Goal: Task Accomplishment & Management: Manage account settings

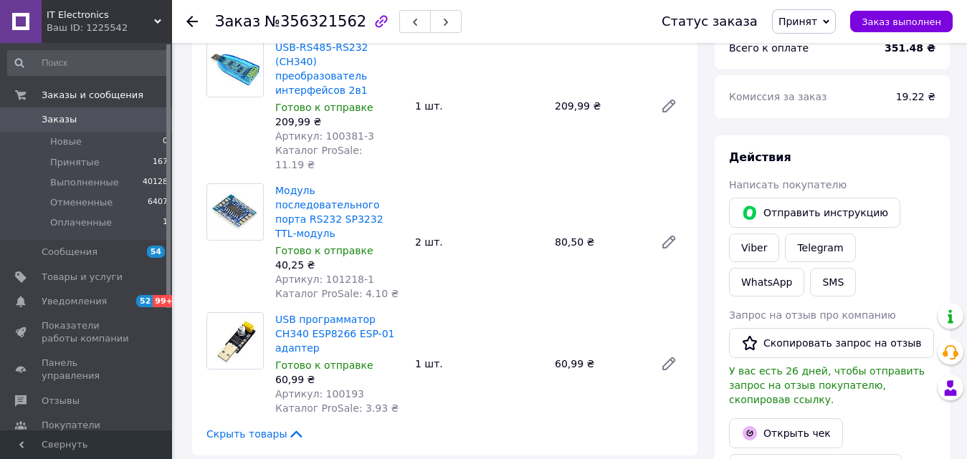
scroll to position [554, 0]
click at [306, 184] on link "Модуль последовательного порта RS232 SP3232 TTL-модуль" at bounding box center [329, 211] width 108 height 54
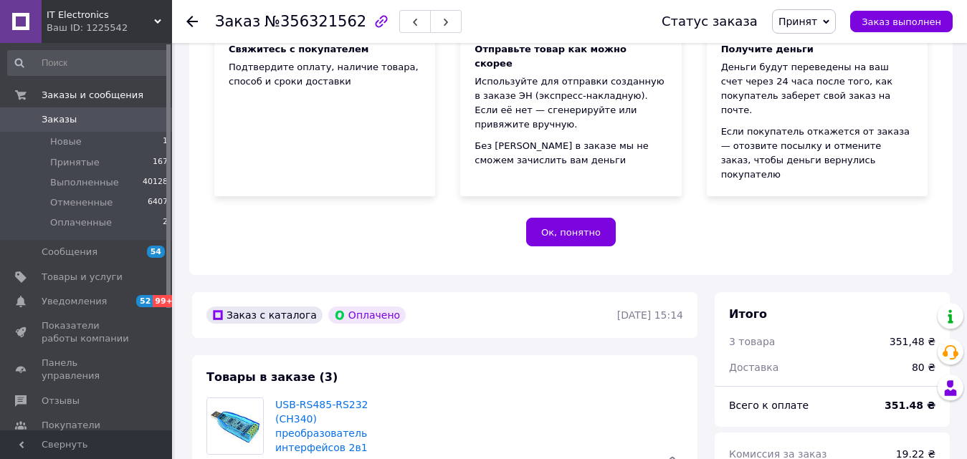
scroll to position [196, 0]
click at [189, 16] on icon at bounding box center [191, 21] width 11 height 11
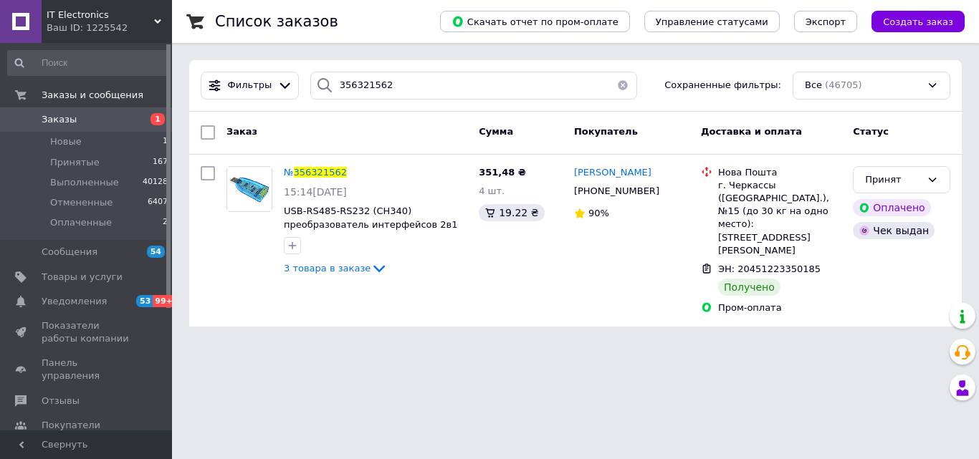
click at [616, 88] on button "button" at bounding box center [623, 86] width 29 height 28
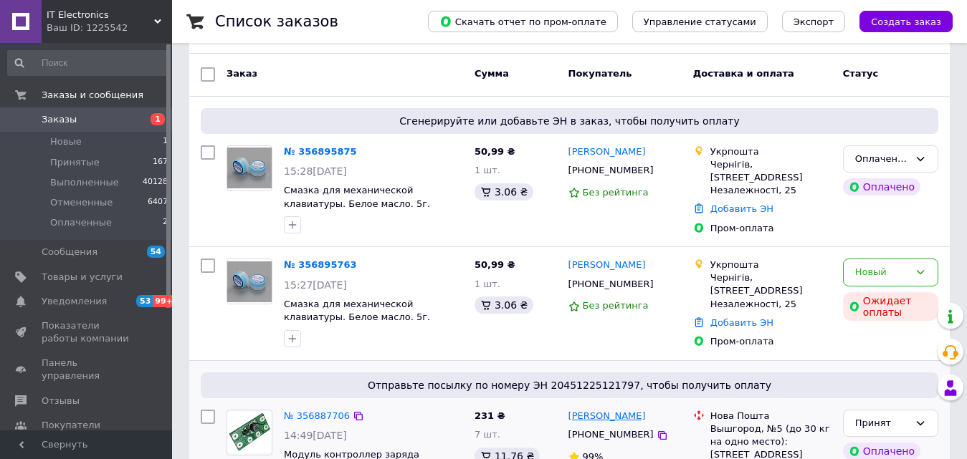
scroll to position [143, 0]
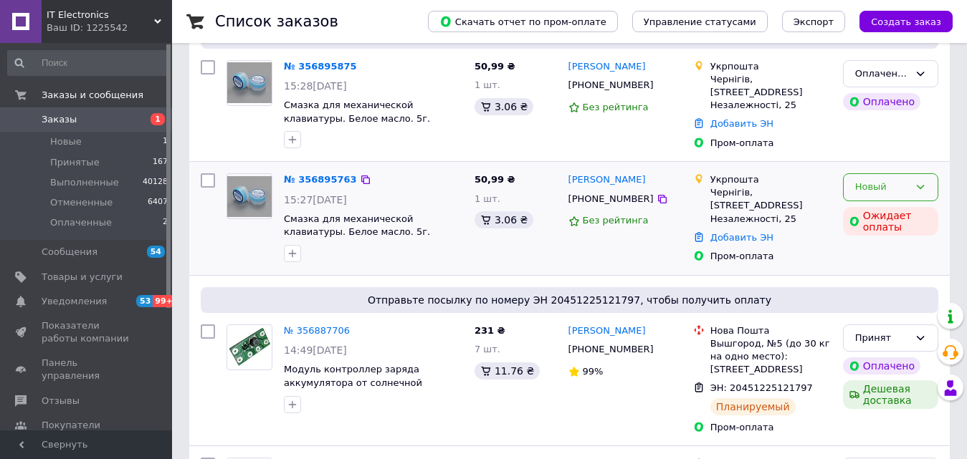
click at [931, 189] on div "Новый" at bounding box center [890, 187] width 95 height 28
click at [885, 260] on li "Отменен" at bounding box center [891, 270] width 94 height 27
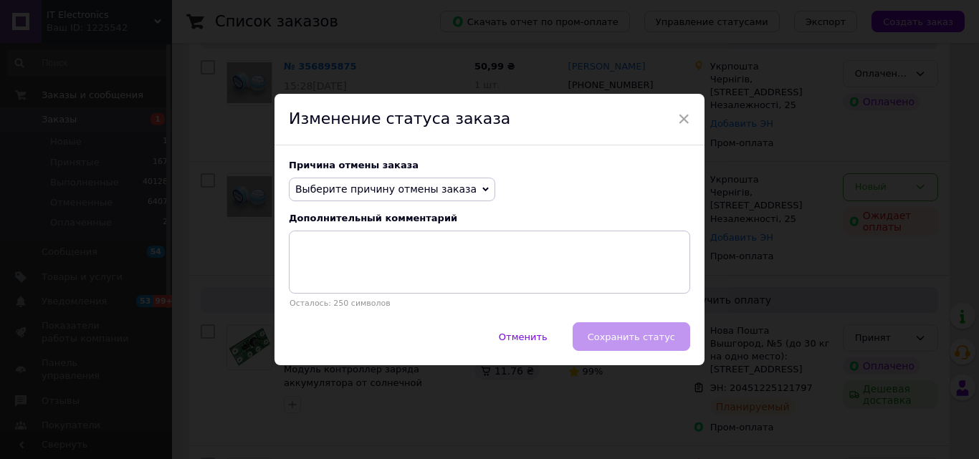
click at [421, 198] on span "Выберите причину отмены заказа" at bounding box center [392, 190] width 206 height 24
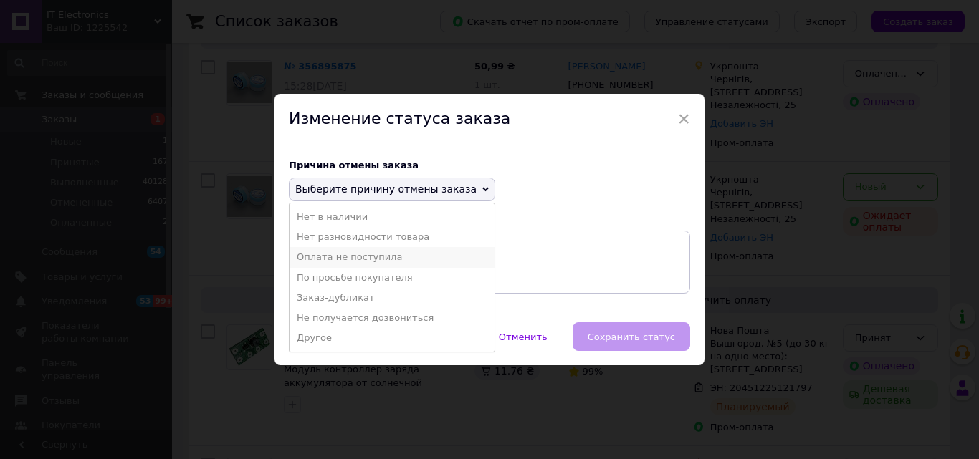
click at [371, 262] on li "Оплата не поступила" at bounding box center [392, 257] width 205 height 20
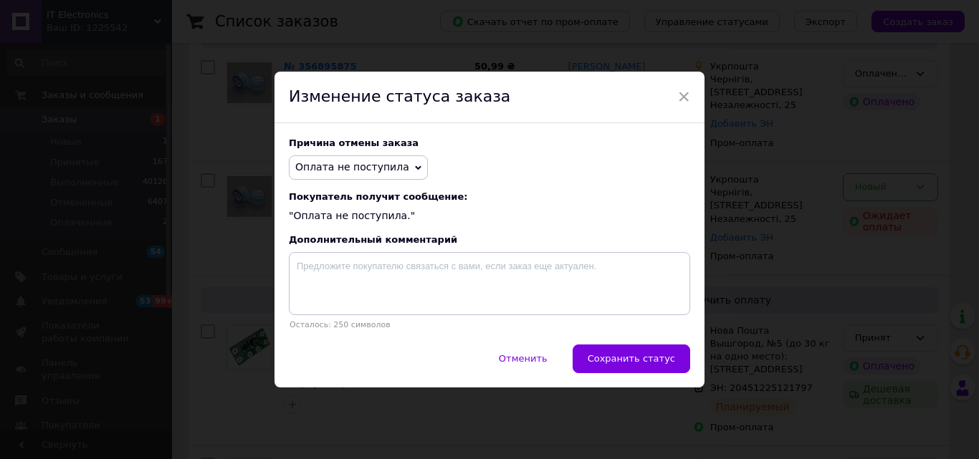
click at [668, 361] on span "Сохранить статус" at bounding box center [631, 358] width 87 height 11
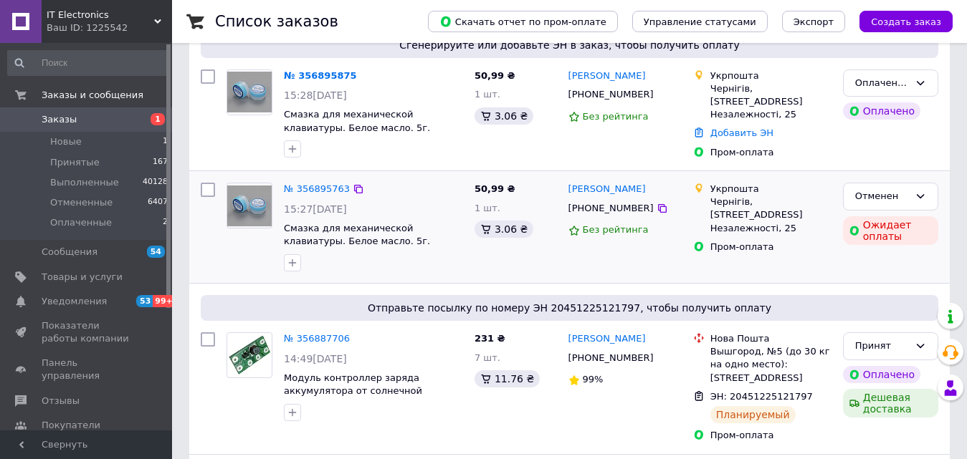
scroll to position [72, 0]
